Goal: Book appointment/travel/reservation

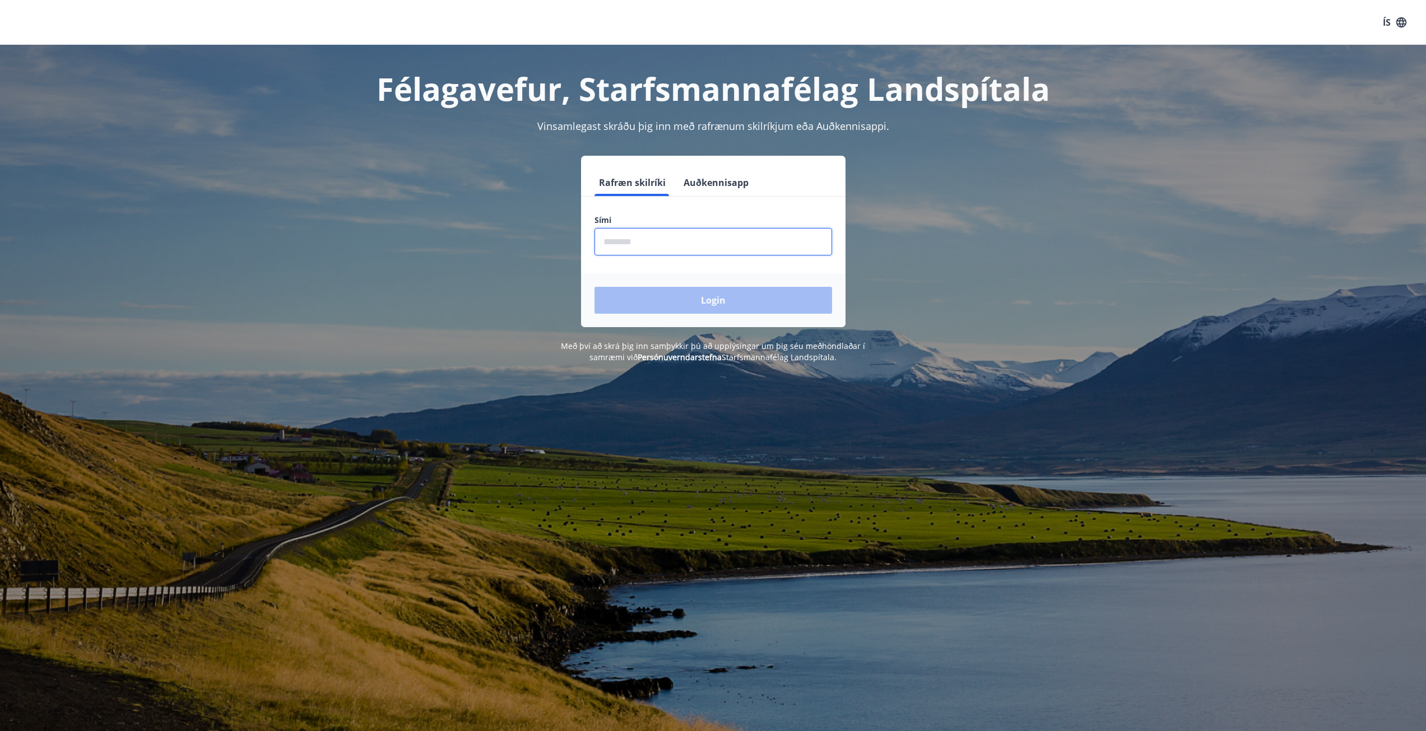
click at [649, 237] on input "phone" at bounding box center [713, 241] width 238 height 27
type input "********"
click at [594, 287] on button "Login" at bounding box center [713, 300] width 238 height 27
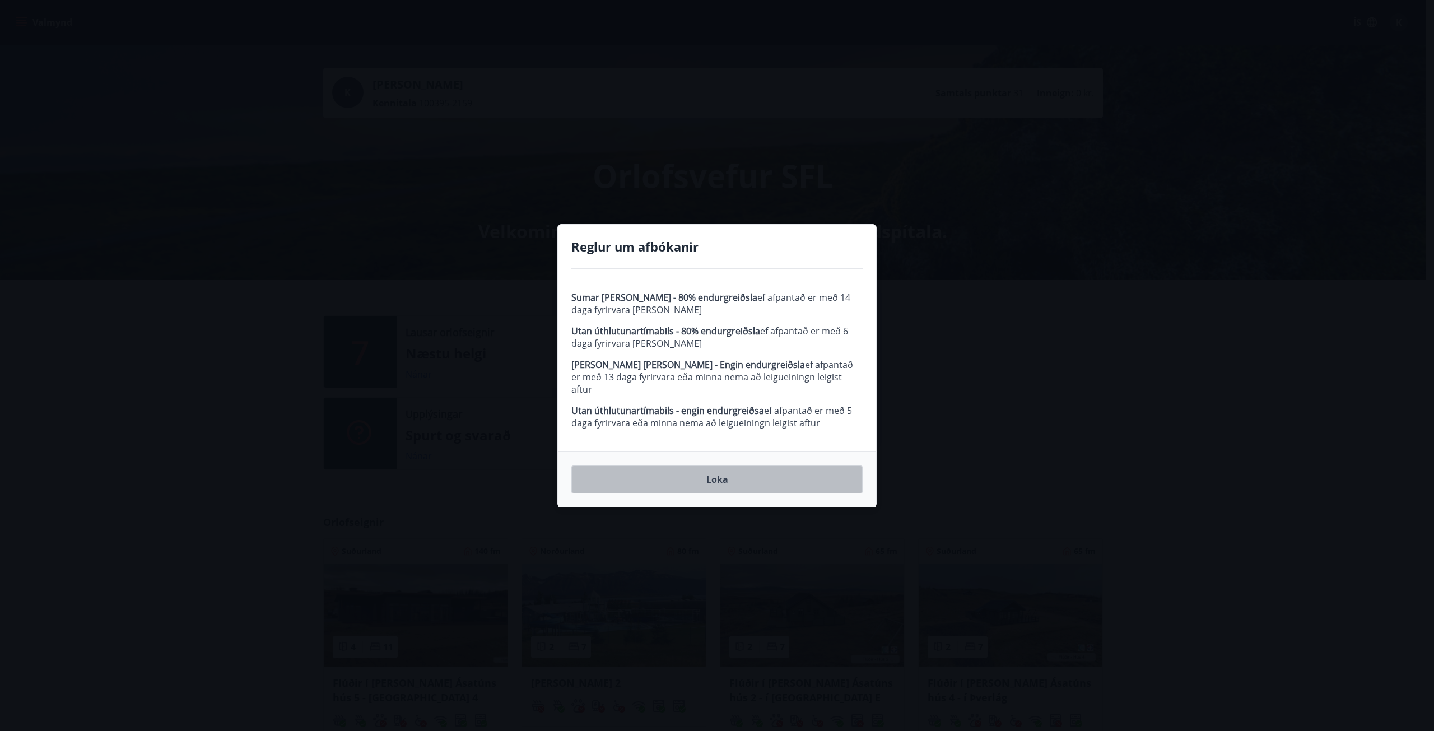
click at [705, 468] on button "Loka" at bounding box center [716, 480] width 291 height 28
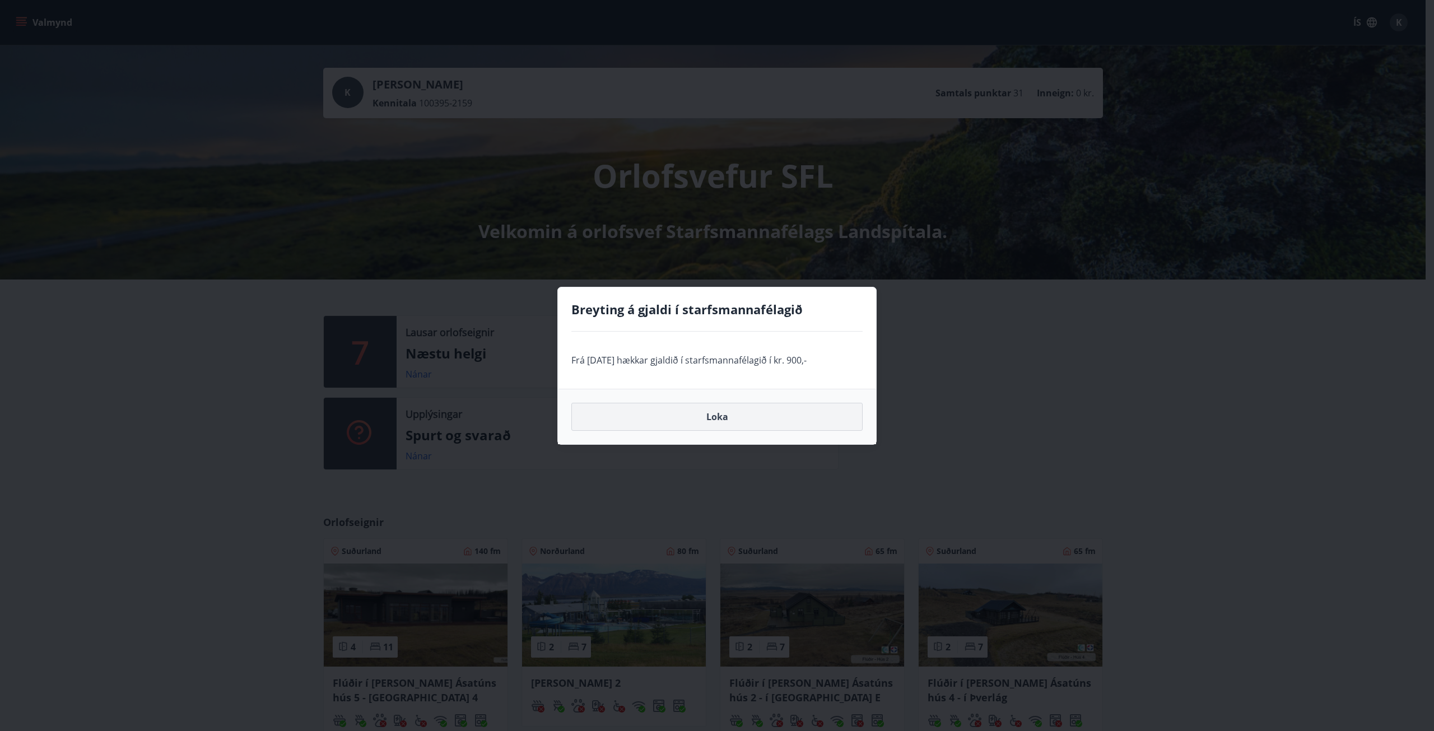
click at [710, 423] on button "Loka" at bounding box center [716, 417] width 291 height 28
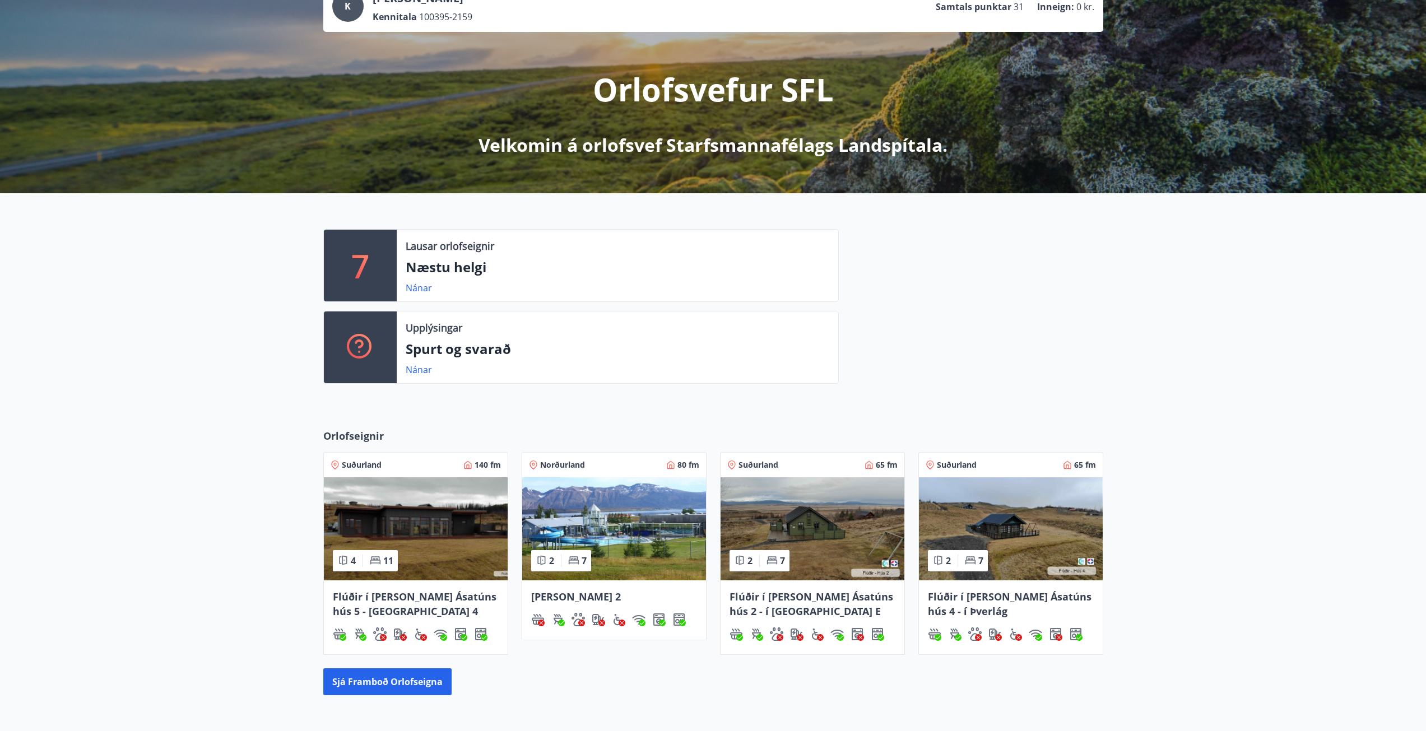
scroll to position [112, 0]
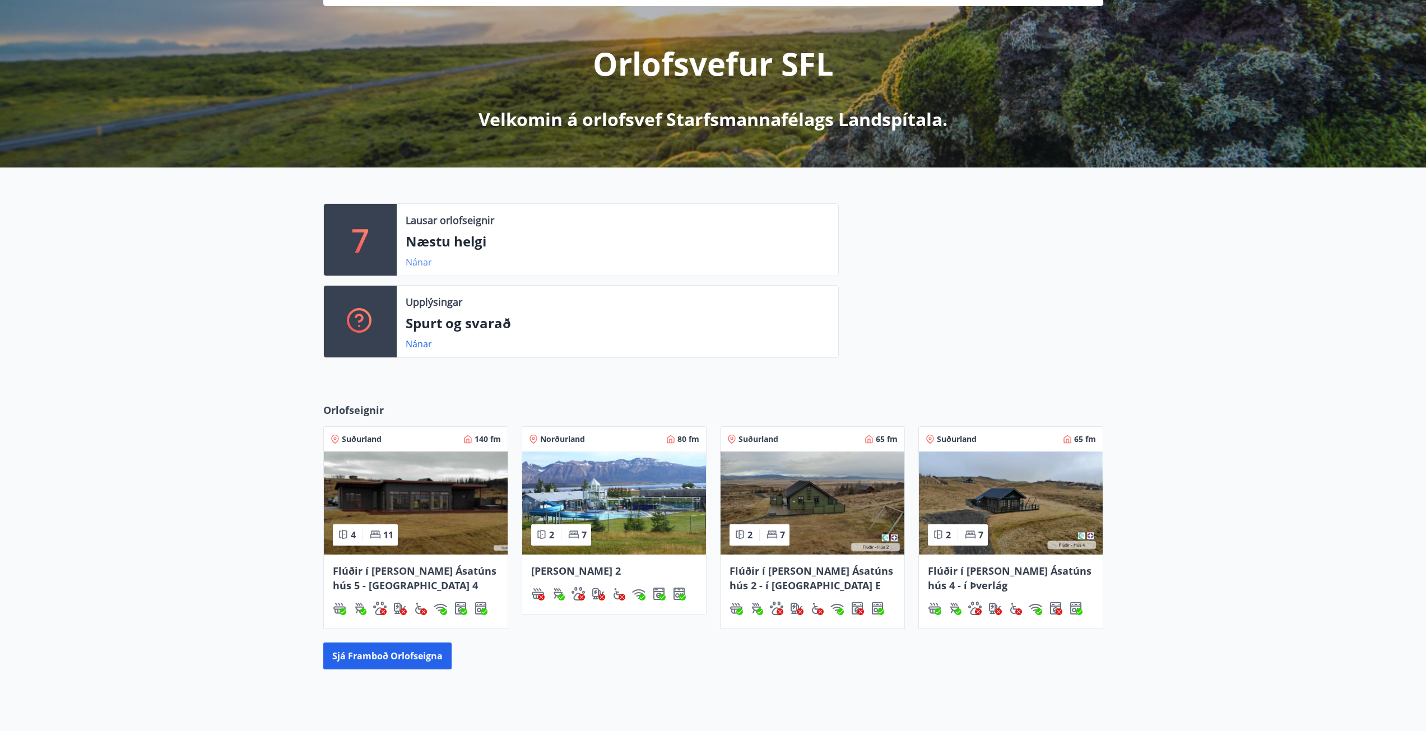
click at [423, 261] on link "Nánar" at bounding box center [419, 262] width 26 height 12
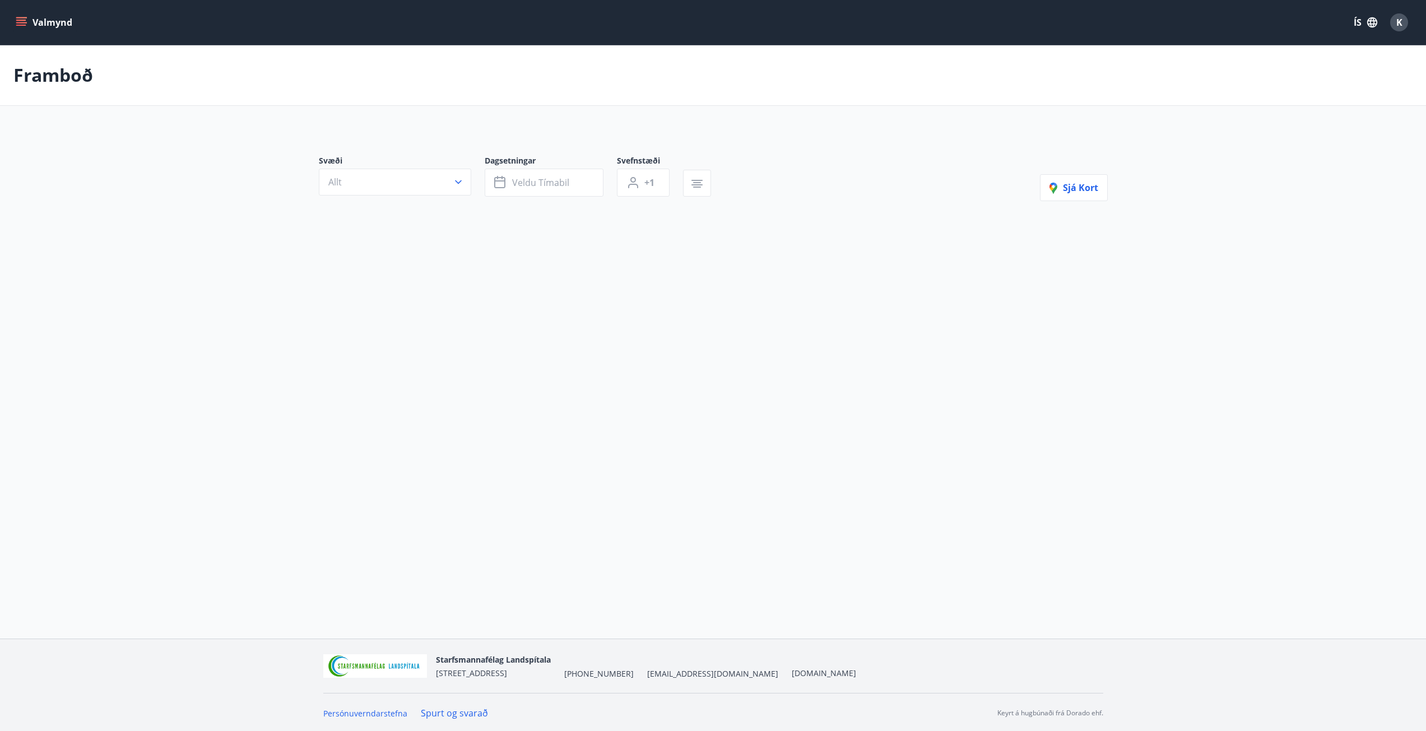
type input "*"
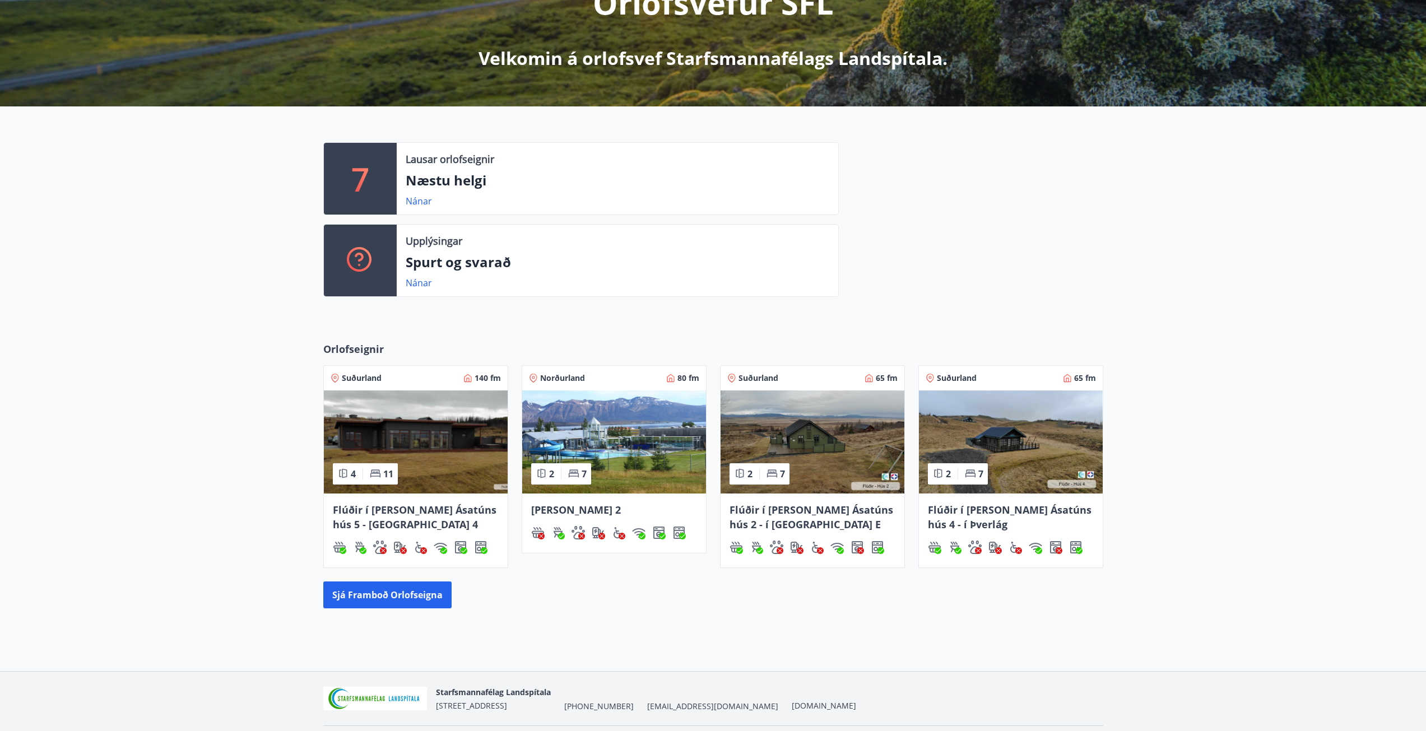
scroll to position [207, 0]
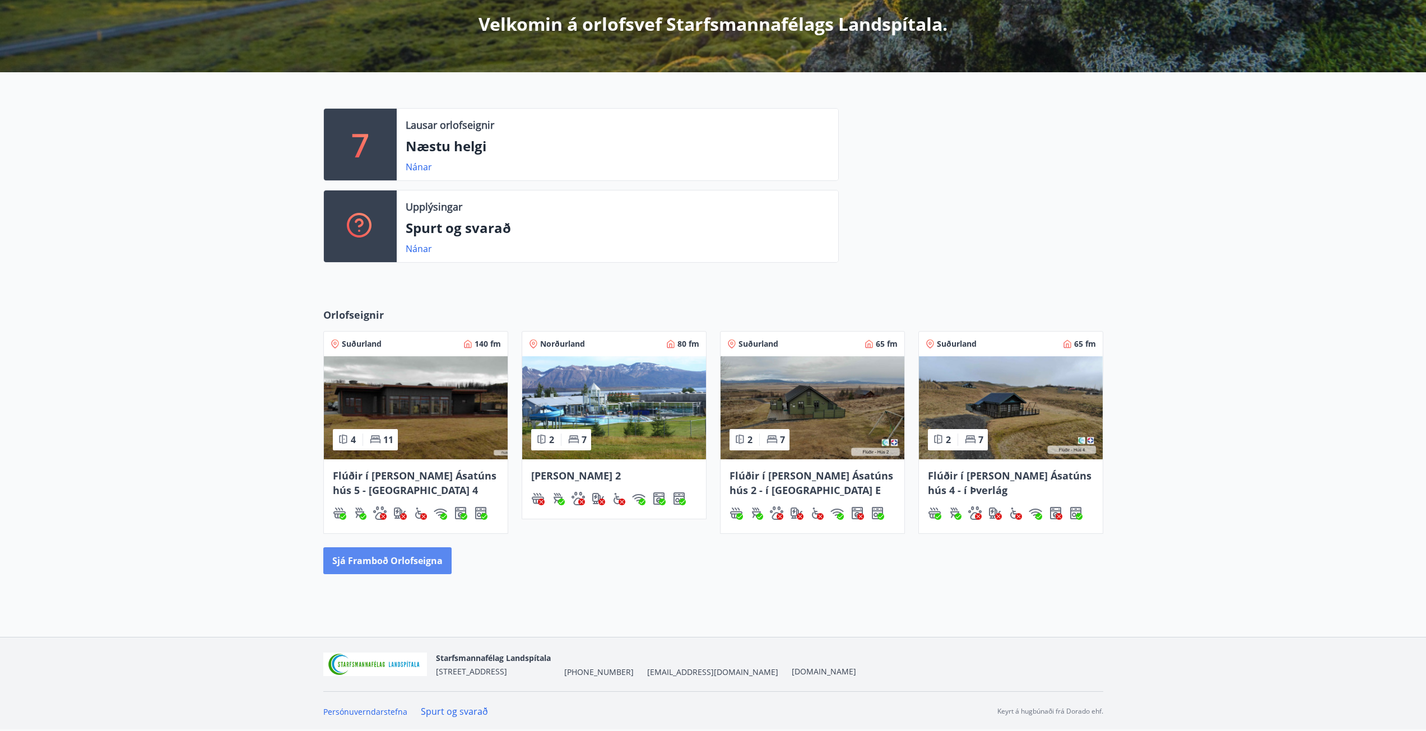
click at [331, 555] on button "Sjá framboð orlofseigna" at bounding box center [387, 560] width 128 height 27
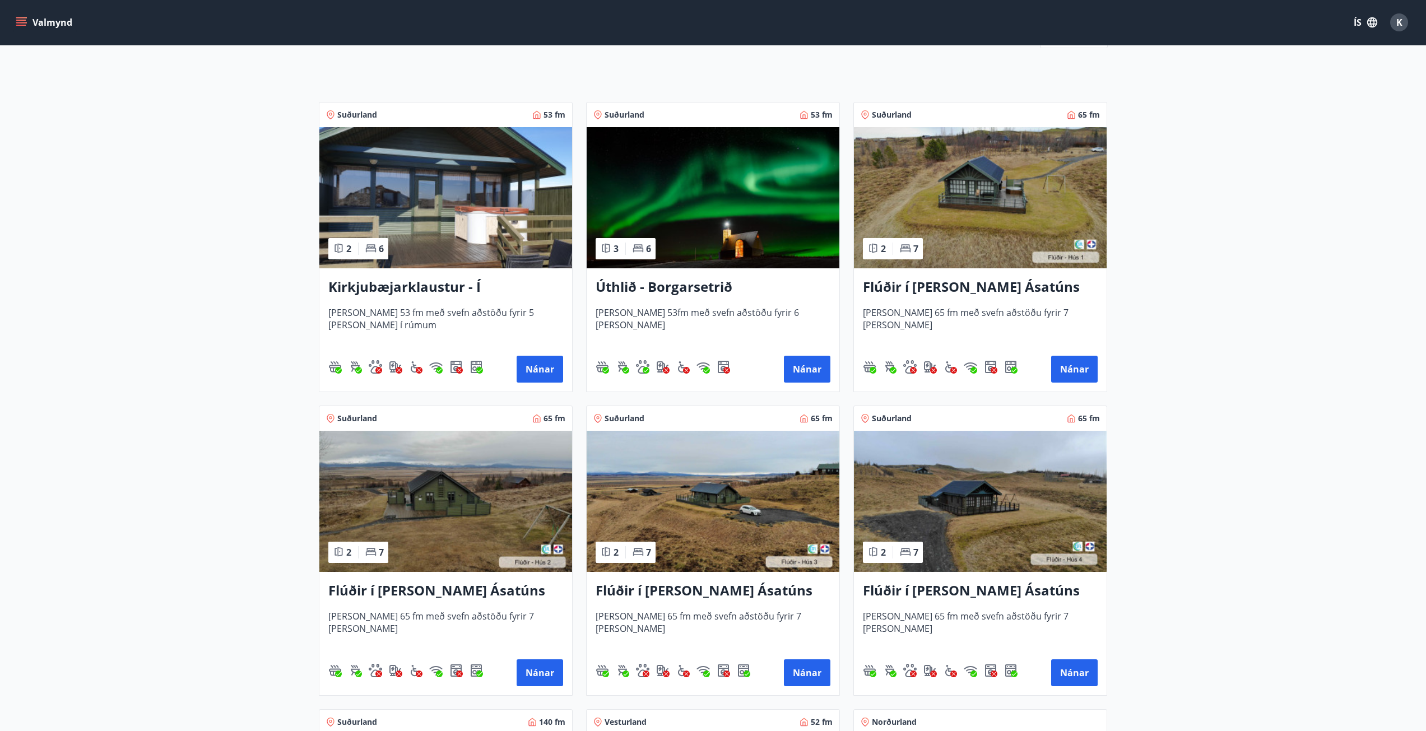
scroll to position [168, 0]
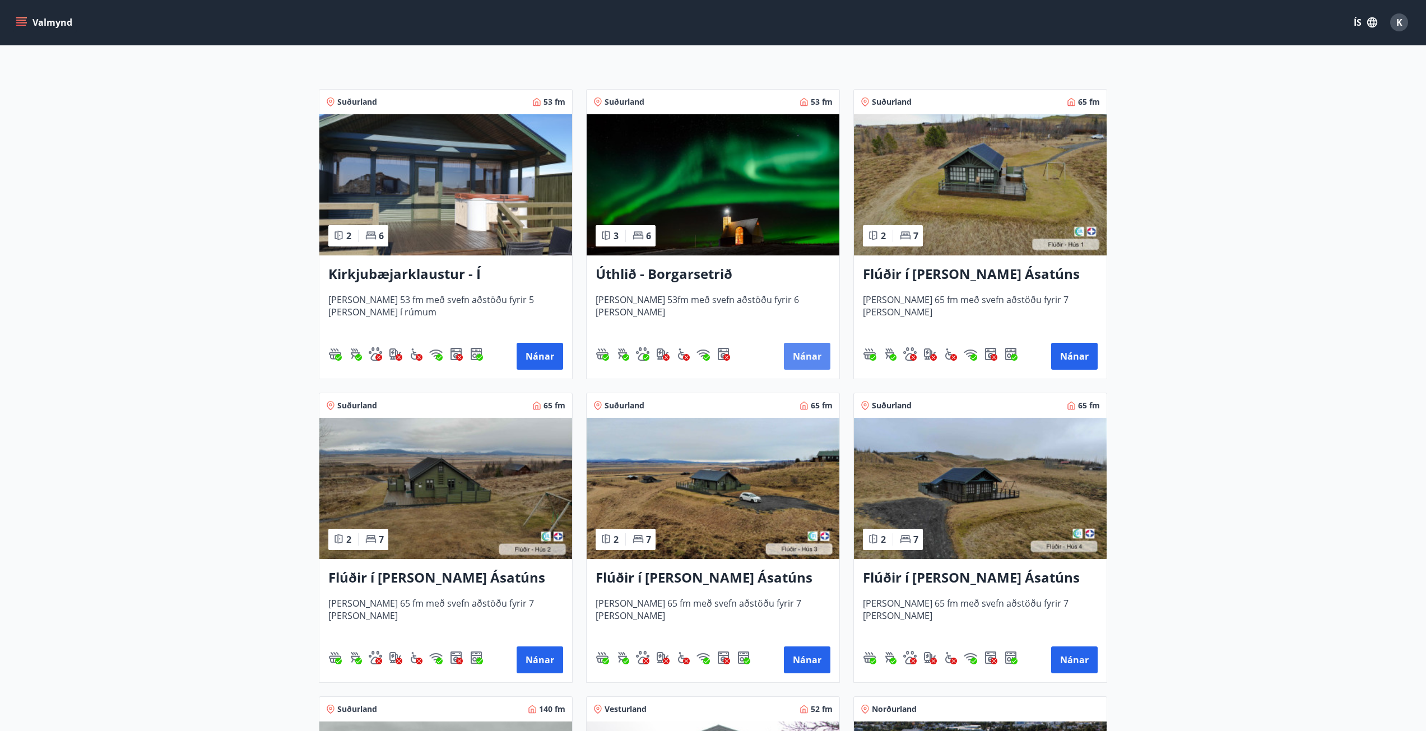
click at [793, 349] on button "Nánar" at bounding box center [807, 356] width 46 height 27
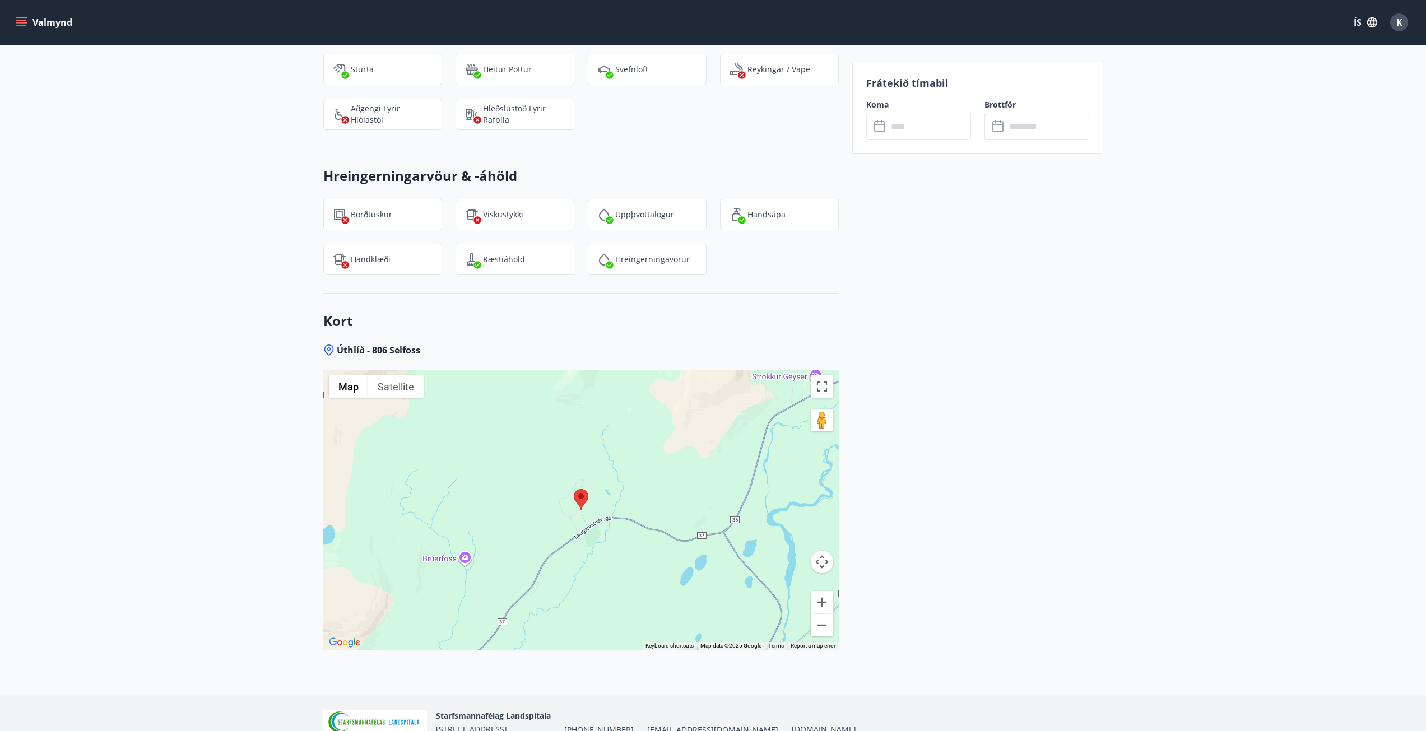
scroll to position [1445, 0]
